Goal: Navigation & Orientation: Go to known website

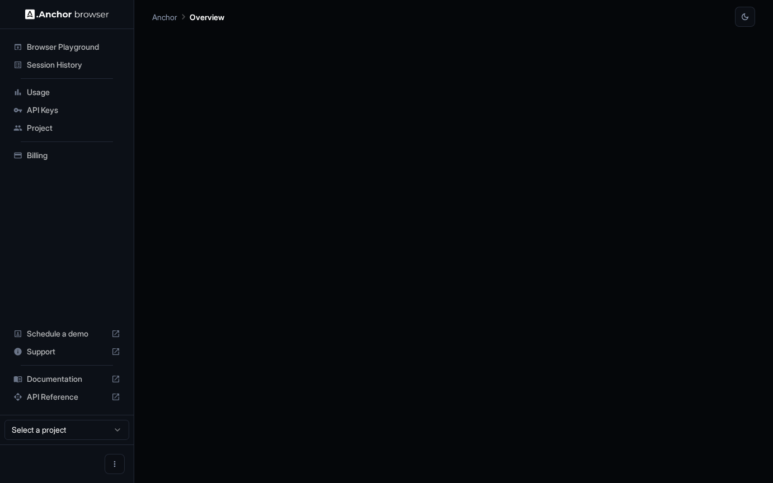
scroll to position [483, 0]
